Goal: Navigation & Orientation: Find specific page/section

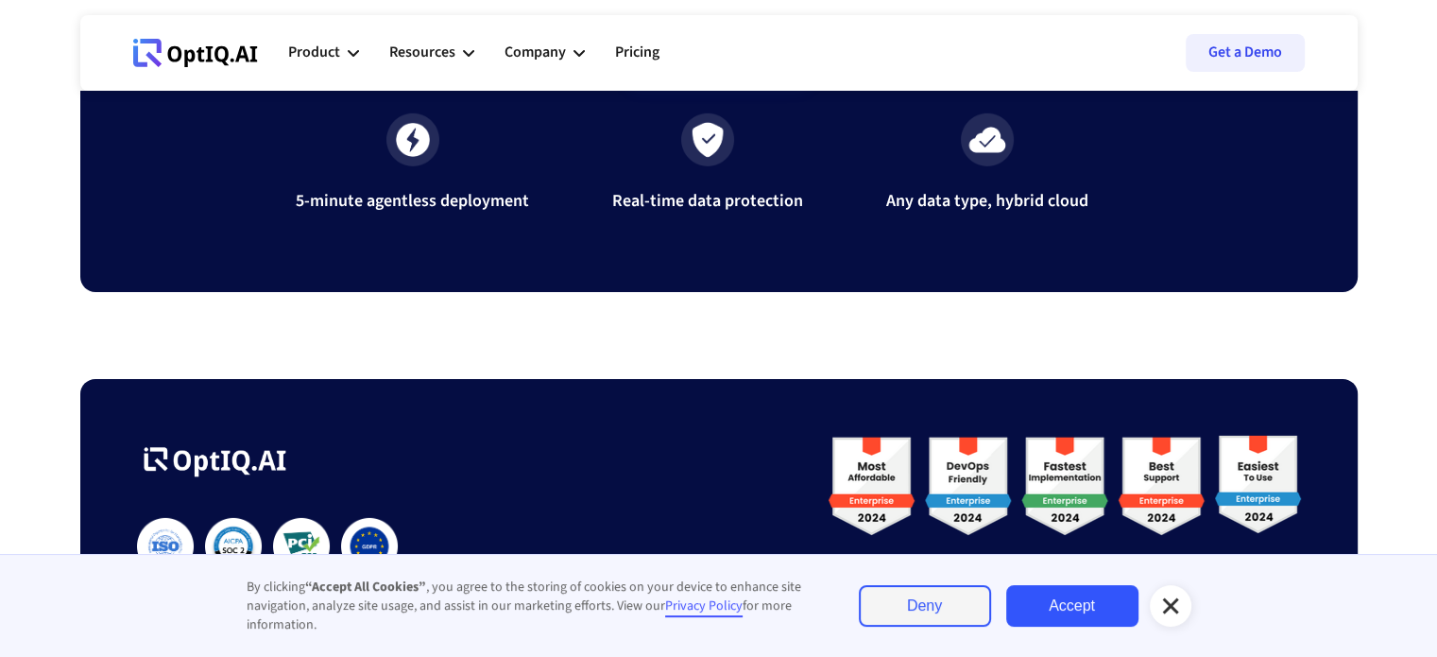
scroll to position [6236, 0]
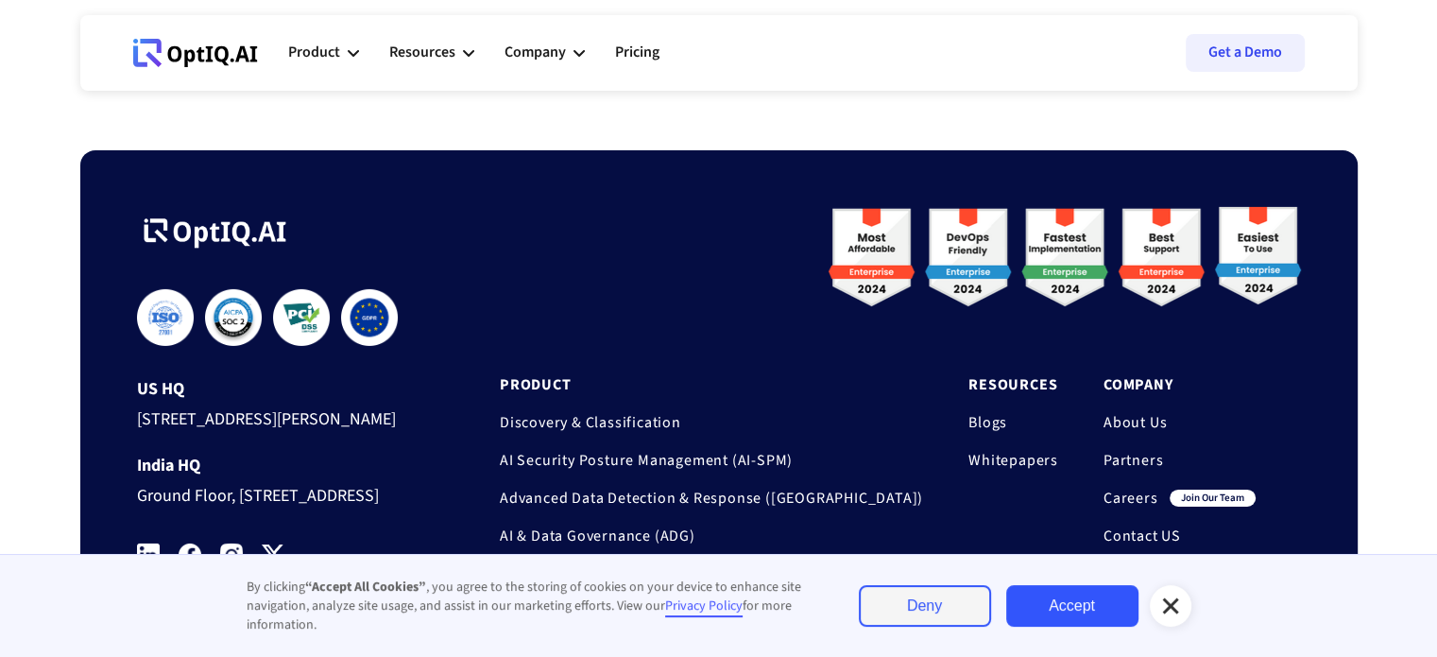
click at [1136, 489] on link "Careers" at bounding box center [1131, 497] width 55 height 19
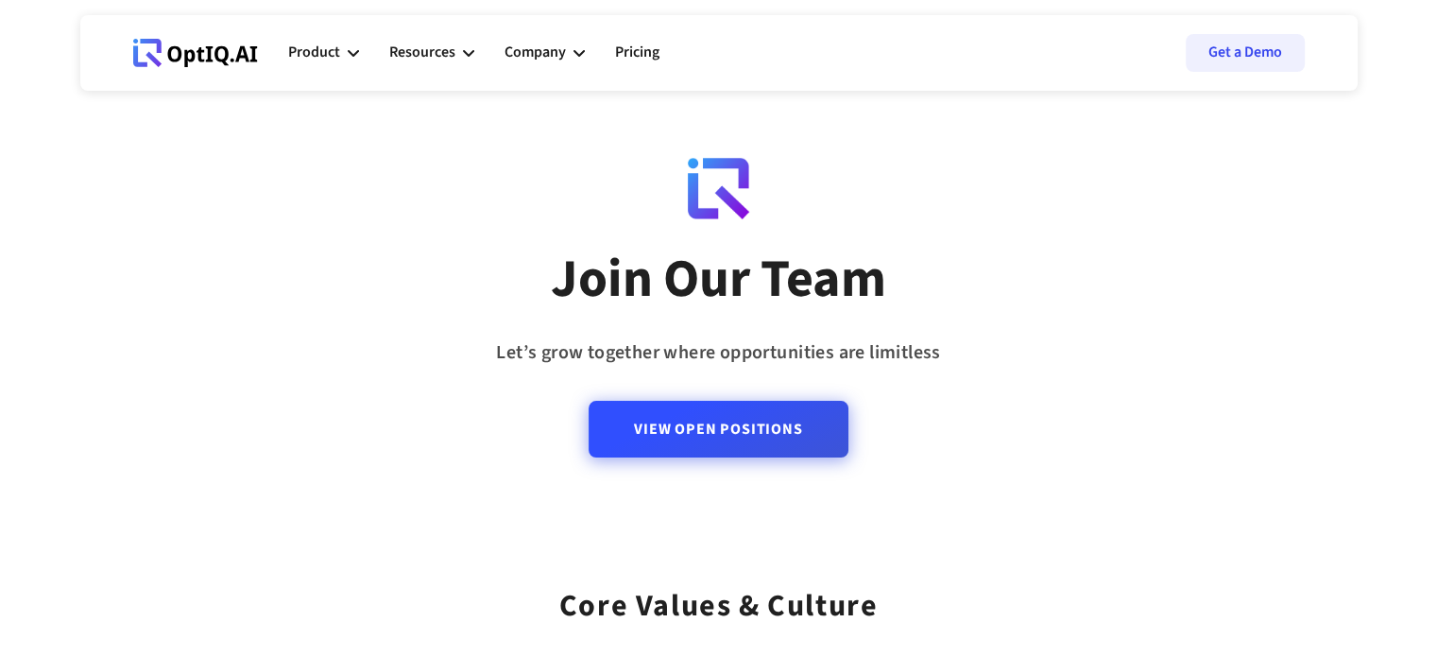
click at [689, 437] on link "View Open Positions" at bounding box center [718, 429] width 259 height 57
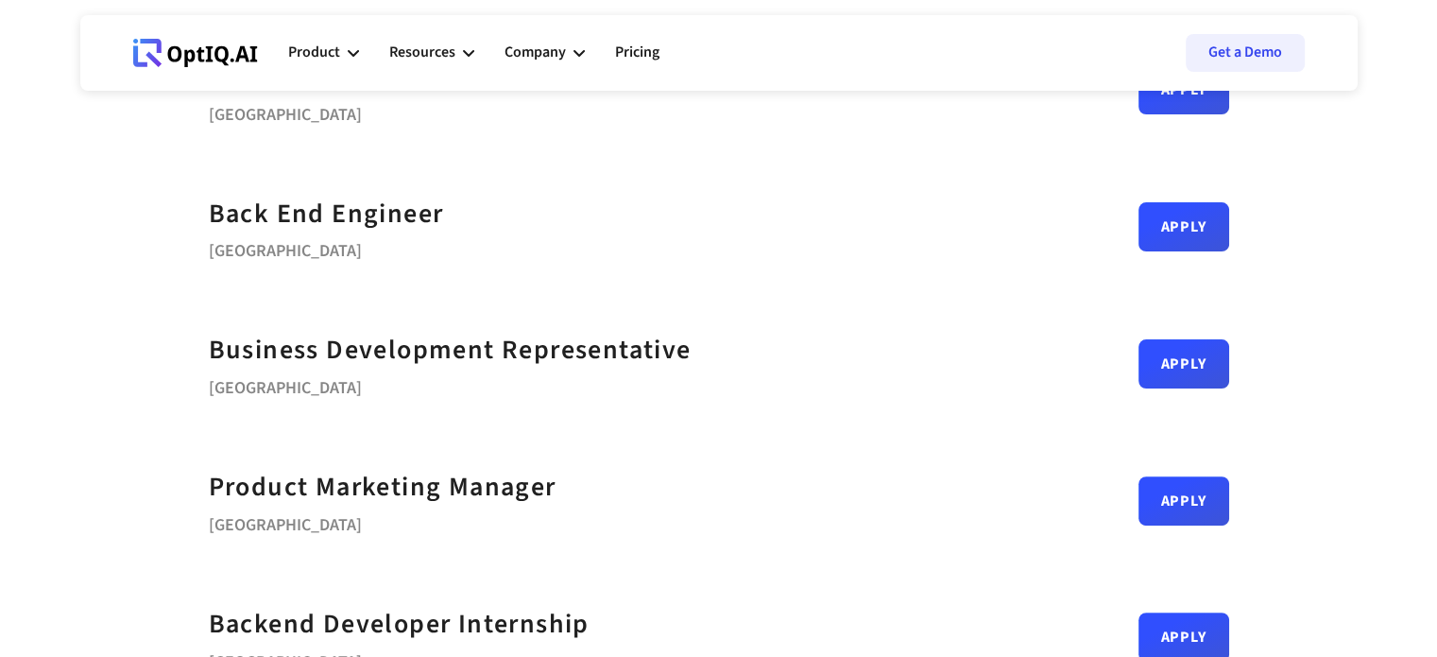
scroll to position [567, 0]
